Goal: Information Seeking & Learning: Compare options

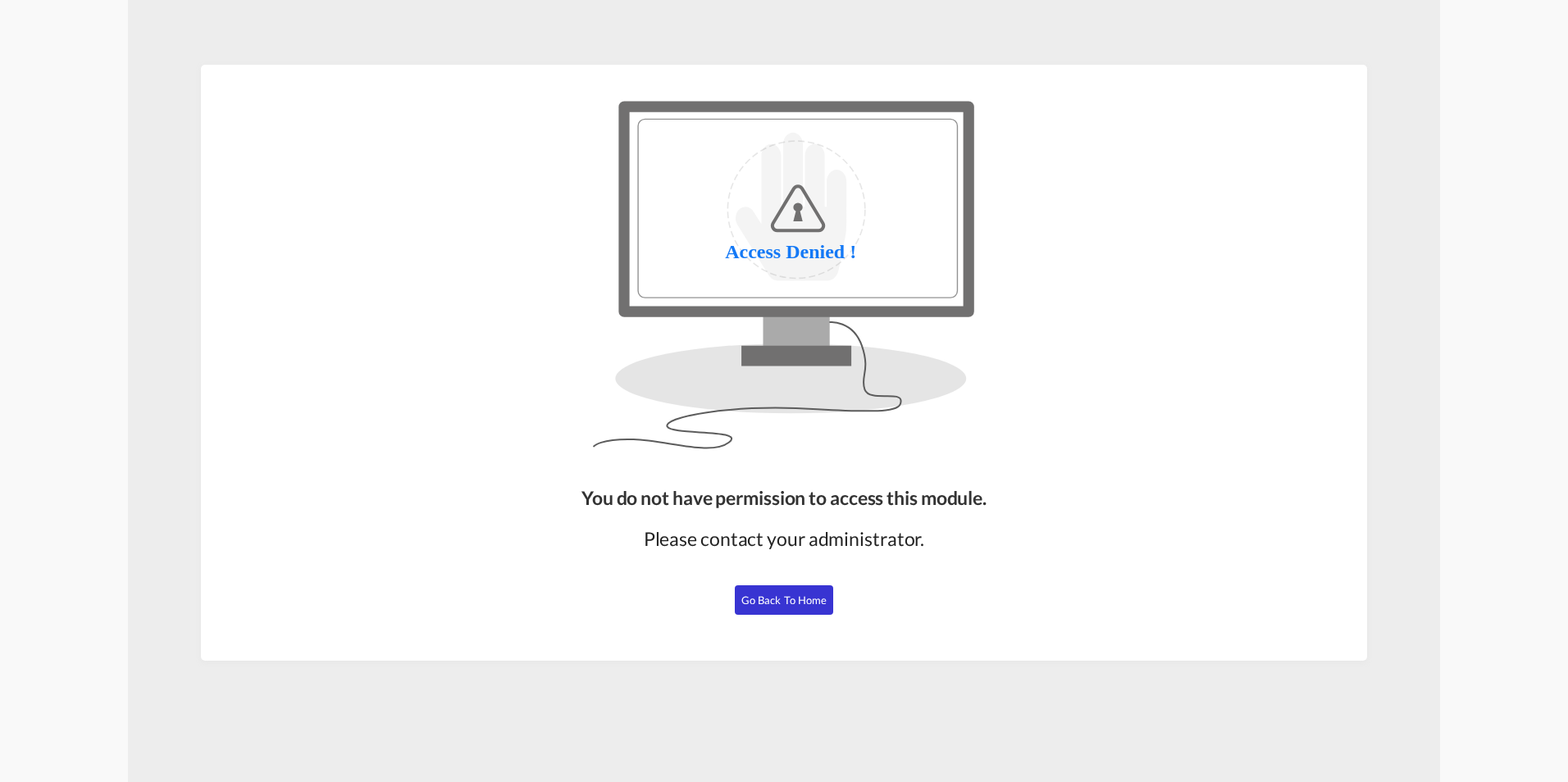
click at [785, 599] on span "Go Back to Home" at bounding box center [784, 600] width 86 height 13
